Goal: Information Seeking & Learning: Learn about a topic

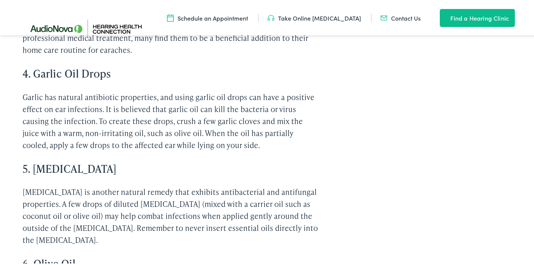
scroll to position [975, 0]
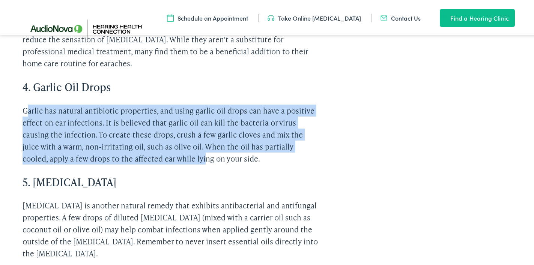
drag, startPoint x: 29, startPoint y: 73, endPoint x: 204, endPoint y: 117, distance: 181.0
click at [204, 117] on p "Garlic has natural antibiotic properties, and using garlic oil drops can have a…" at bounding box center [171, 133] width 297 height 60
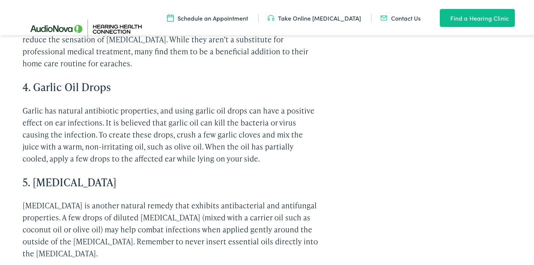
click at [367, 154] on div "Find Quick Relief – Best Remedies to Treat an Ear Infection Dealing with the di…" at bounding box center [270, 176] width 495 height 1612
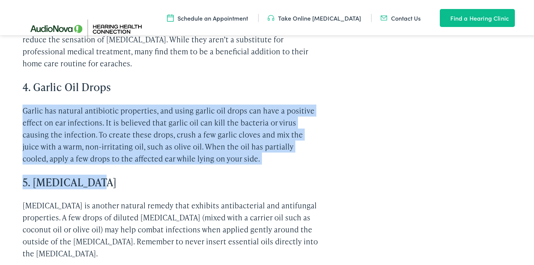
drag, startPoint x: 22, startPoint y: 70, endPoint x: 275, endPoint y: 128, distance: 259.3
click at [279, 129] on div "Find Quick Relief – Best Remedies to Treat an Ear Infection Dealing with the di…" at bounding box center [171, 176] width 297 height 1612
click at [312, 121] on p "Garlic has natural antibiotic properties, and using garlic oil drops can have a…" at bounding box center [171, 133] width 297 height 60
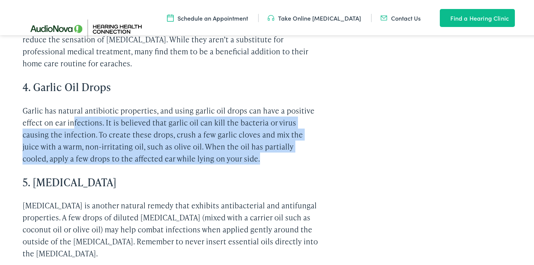
drag, startPoint x: 258, startPoint y: 119, endPoint x: 71, endPoint y: 86, distance: 189.7
click at [71, 103] on p "Garlic has natural antibiotic properties, and using garlic oil drops can have a…" at bounding box center [171, 133] width 297 height 60
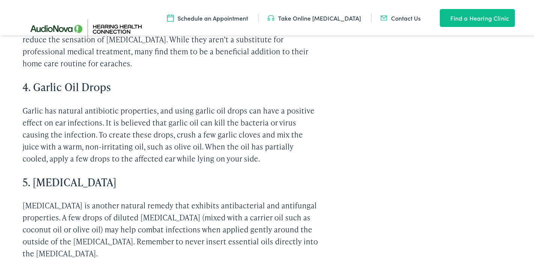
click at [366, 117] on div "Find Quick Relief – Best Remedies to Treat an Ear Infection Dealing with the di…" at bounding box center [270, 176] width 495 height 1612
drag, startPoint x: 21, startPoint y: 71, endPoint x: 253, endPoint y: 119, distance: 237.0
click at [264, 119] on p "Garlic has natural antibiotic properties, and using garlic oil drops can have a…" at bounding box center [171, 133] width 297 height 60
